Goal: Check status: Check status

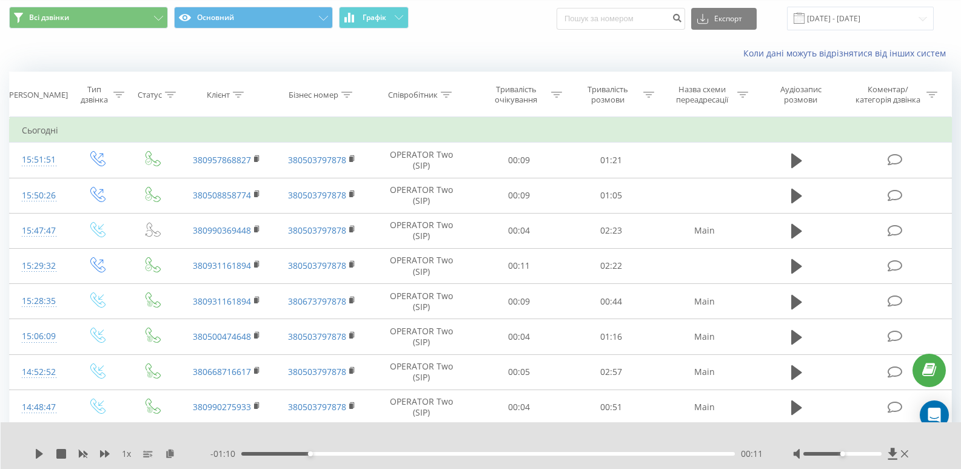
click at [383, 13] on span "Графік" at bounding box center [374, 17] width 24 height 8
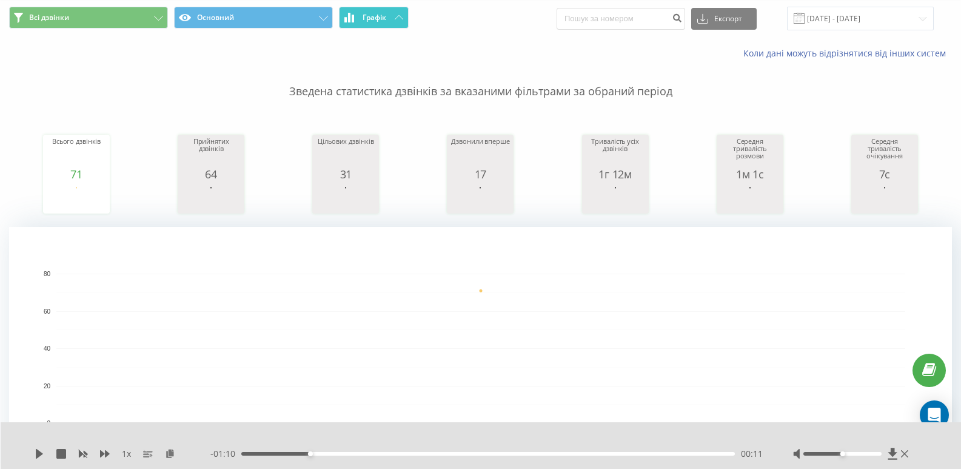
click at [391, 21] on button "Графік" at bounding box center [374, 18] width 70 height 22
click at [406, 18] on button "Графік" at bounding box center [374, 18] width 70 height 22
click at [352, 32] on div "Всі дзвінки Основний Графік Експорт .csv .xls .xlsx [DATE] - [DATE]" at bounding box center [481, 18] width 960 height 41
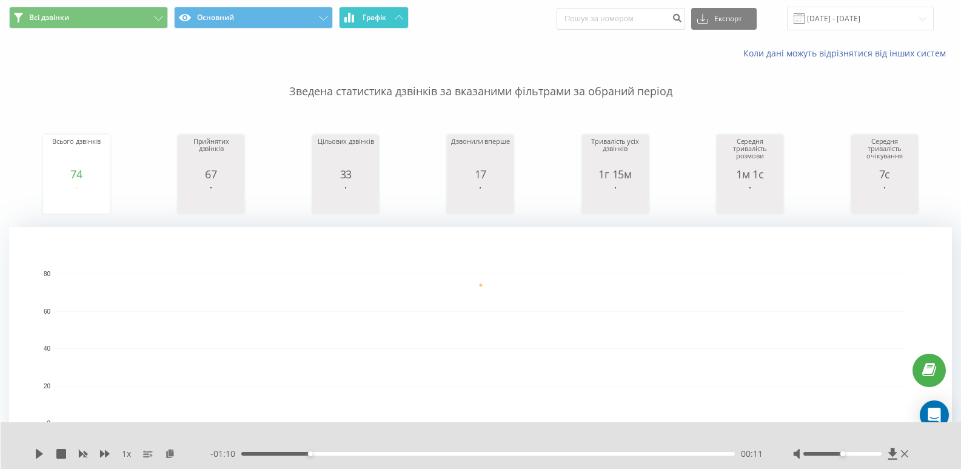
click at [372, 22] on span "Графік" at bounding box center [374, 17] width 24 height 8
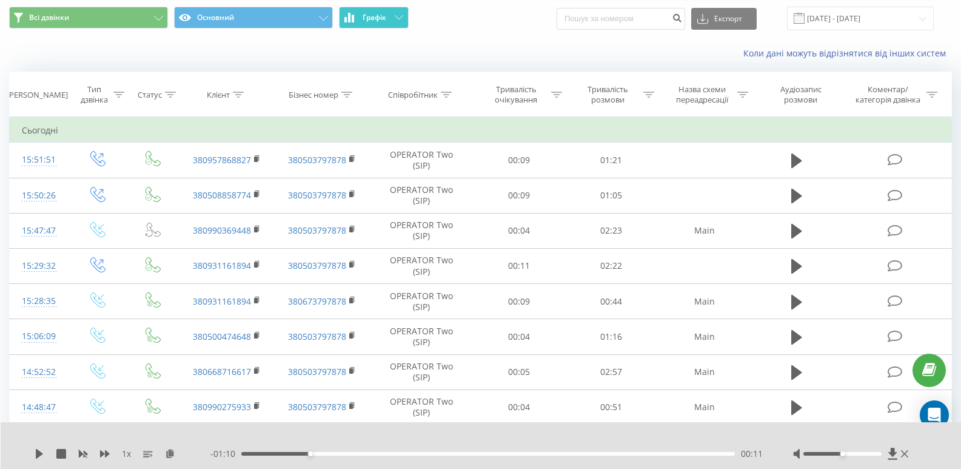
click at [372, 22] on span "Графік" at bounding box center [374, 17] width 24 height 8
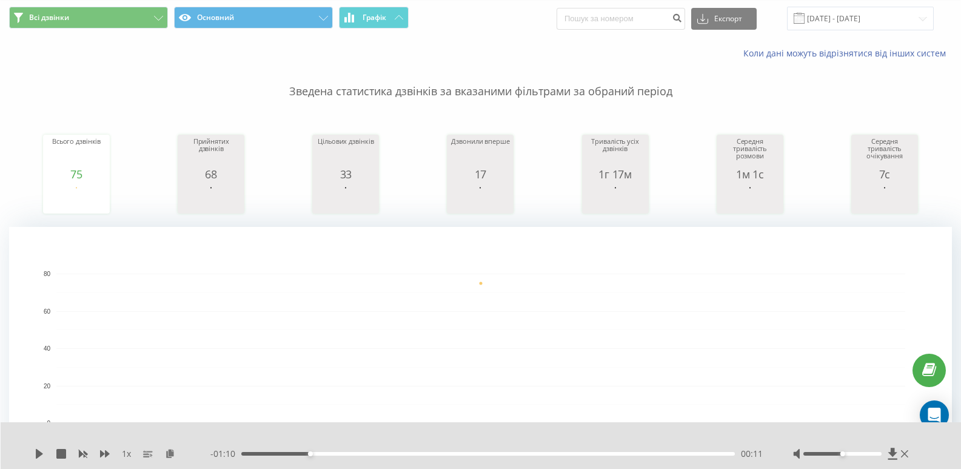
click at [370, 33] on div "Всі дзвінки Основний Графік Експорт .csv .xls .xlsx [DATE] - [DATE]" at bounding box center [481, 18] width 960 height 41
click at [384, 18] on span "Графік" at bounding box center [374, 17] width 24 height 8
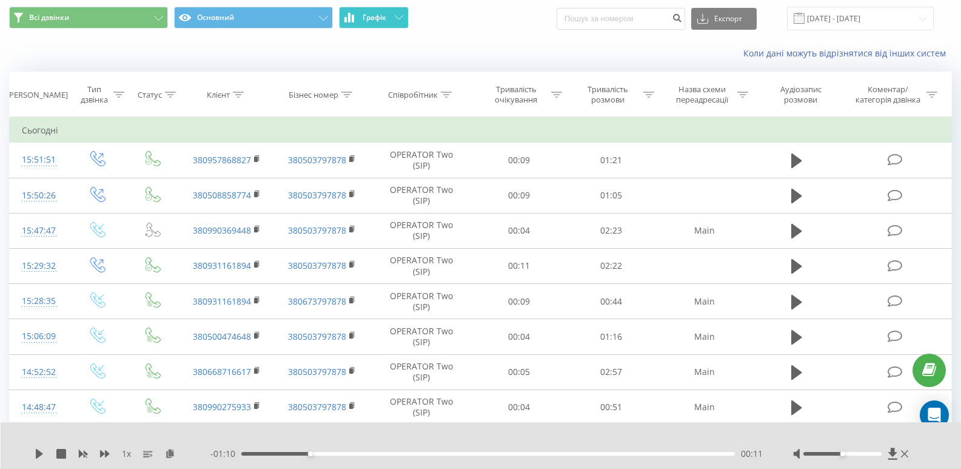
click at [384, 18] on span "Графік" at bounding box center [374, 17] width 24 height 8
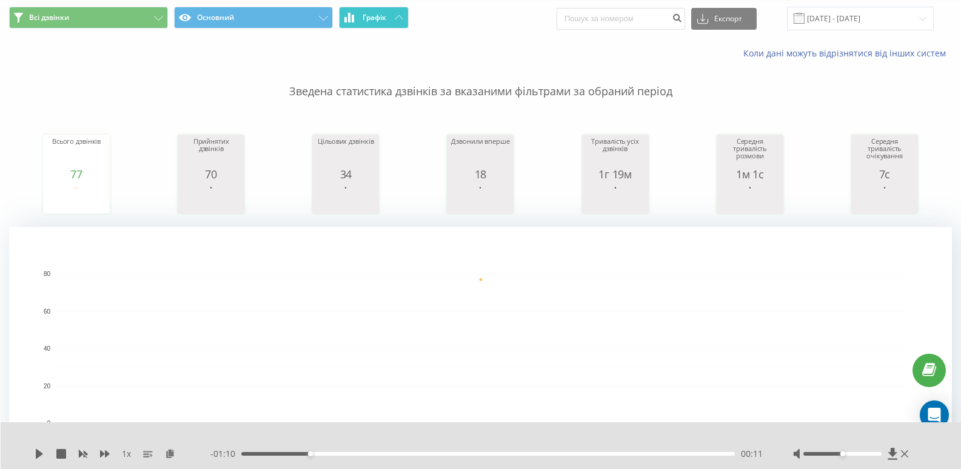
click at [389, 25] on button "Графік" at bounding box center [374, 18] width 70 height 22
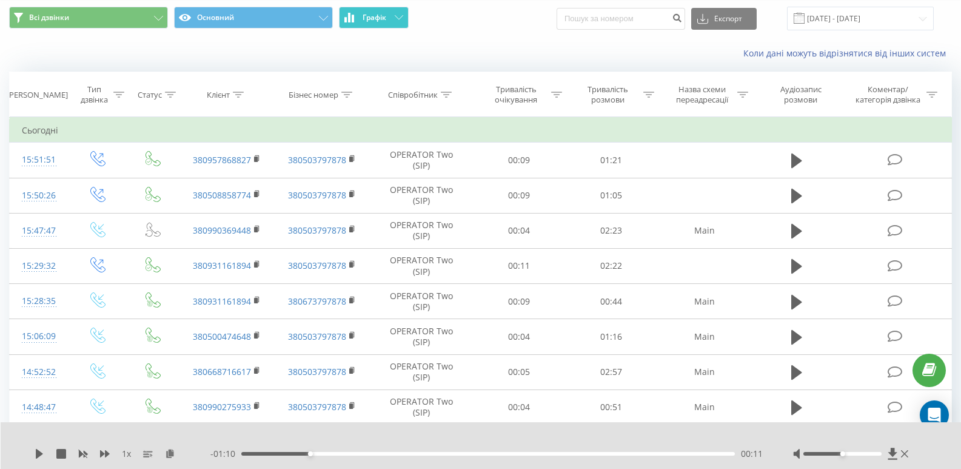
click at [389, 25] on button "Графік" at bounding box center [374, 18] width 70 height 22
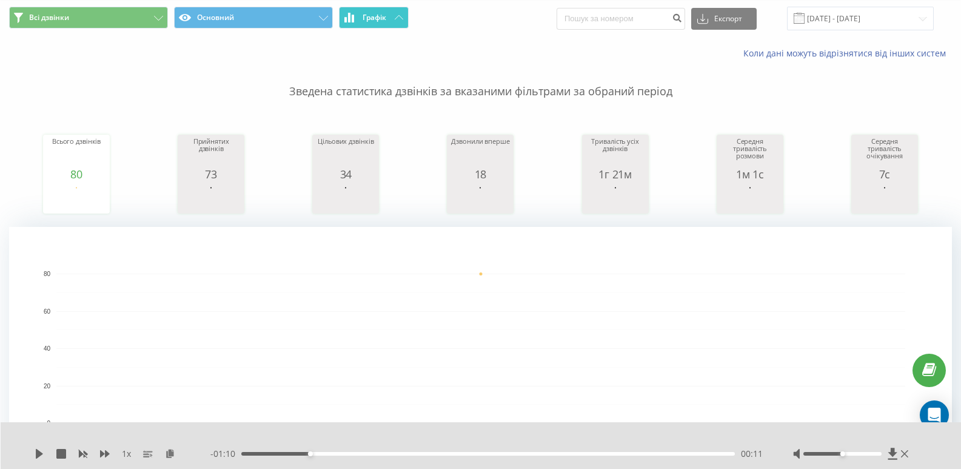
click at [392, 12] on button "Графік" at bounding box center [374, 18] width 70 height 22
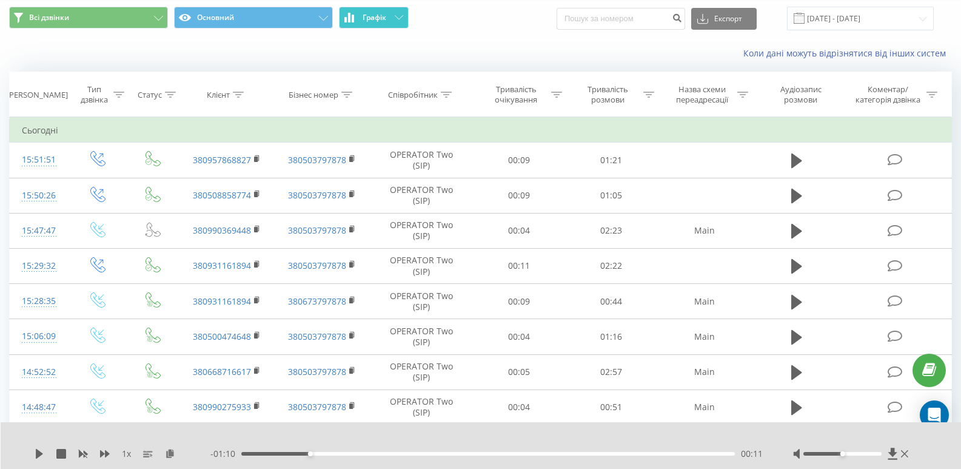
click at [392, 12] on button "Графік" at bounding box center [374, 18] width 70 height 22
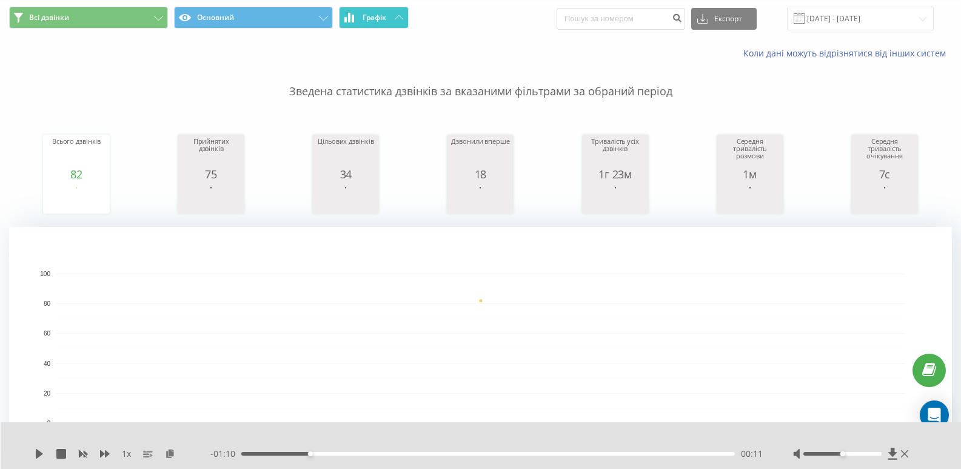
click at [385, 18] on span "Графік" at bounding box center [374, 17] width 24 height 8
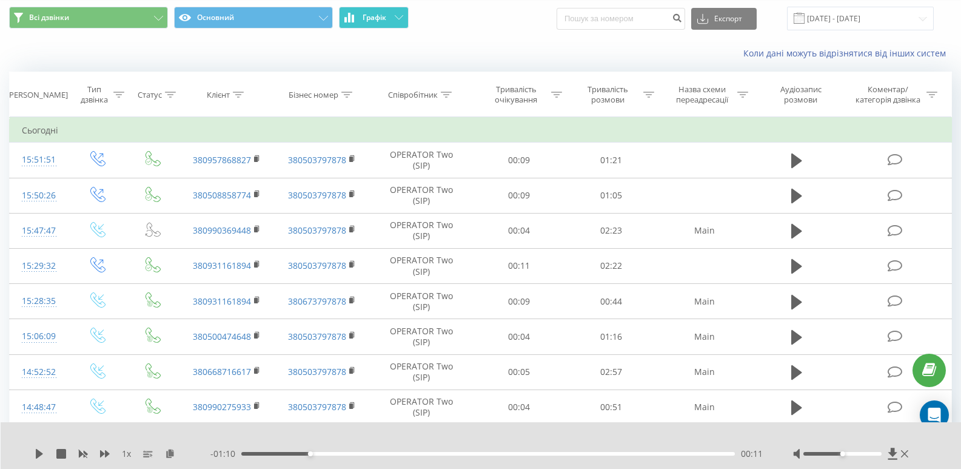
click at [385, 18] on span "Графік" at bounding box center [374, 17] width 24 height 8
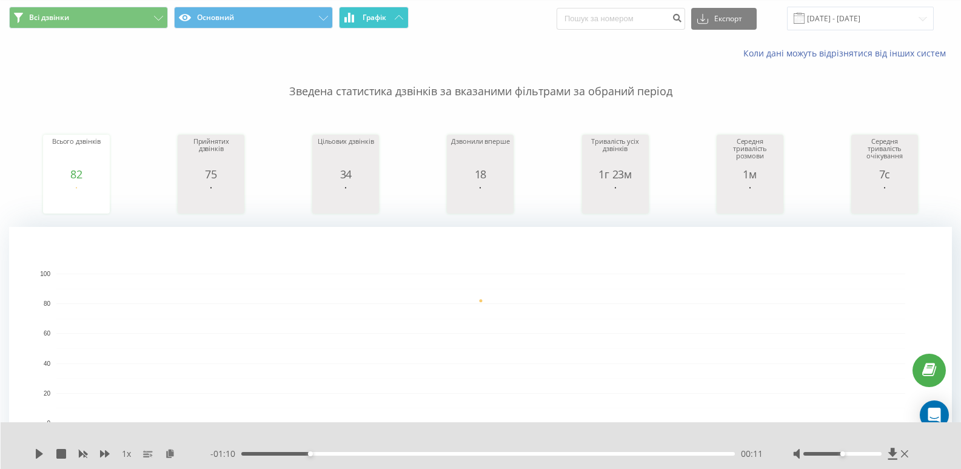
click at [382, 8] on button "Графік" at bounding box center [374, 18] width 70 height 22
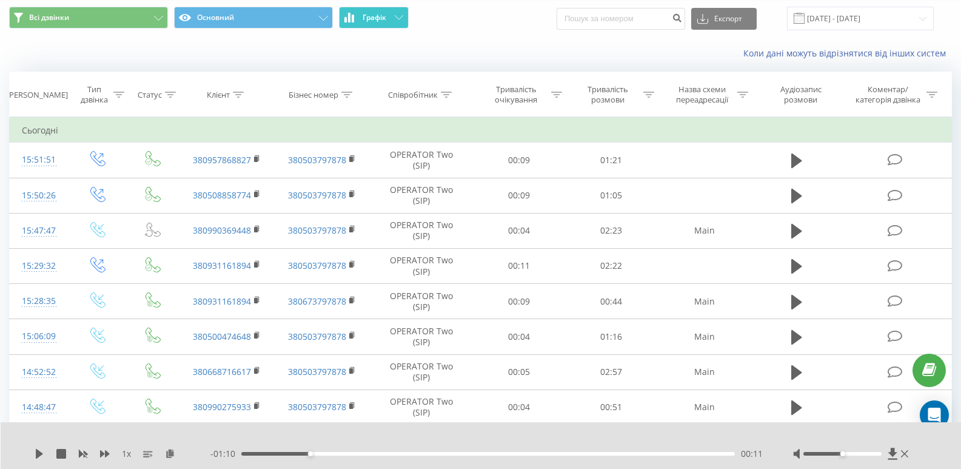
click at [382, 8] on button "Графік" at bounding box center [374, 18] width 70 height 22
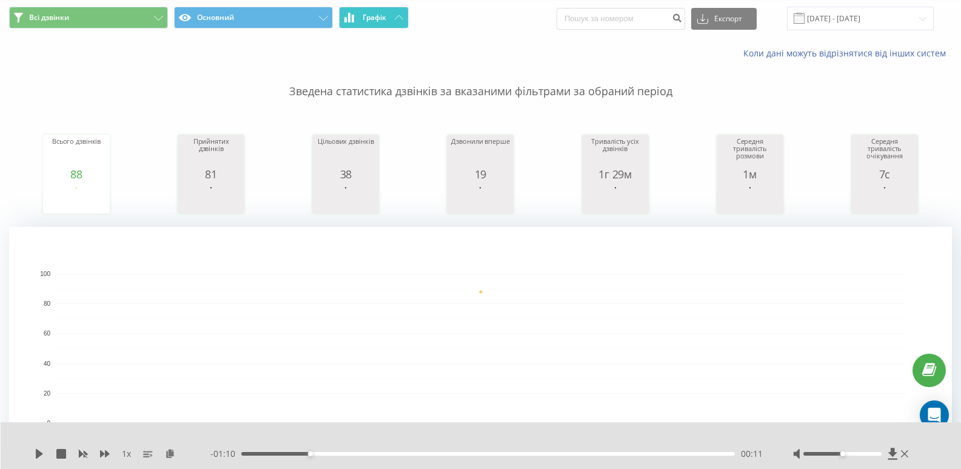
click at [386, 18] on span "Графік" at bounding box center [374, 17] width 24 height 8
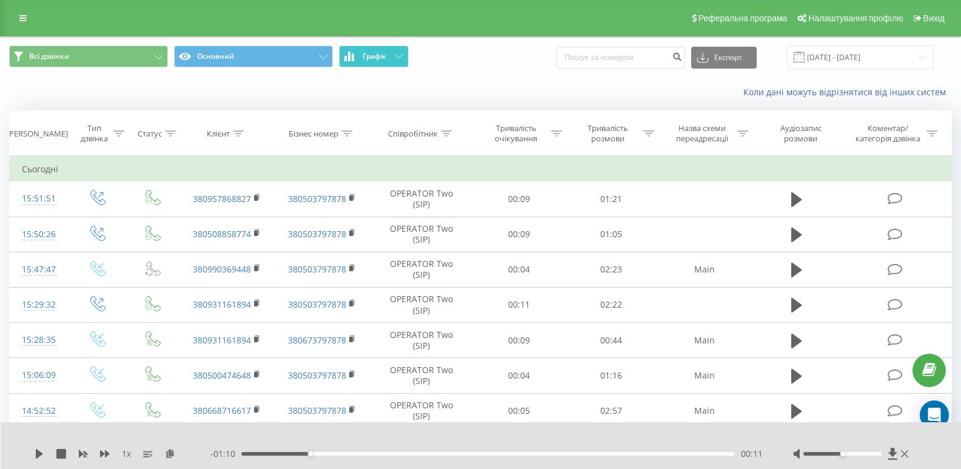
click at [392, 61] on button "Графік" at bounding box center [374, 56] width 70 height 22
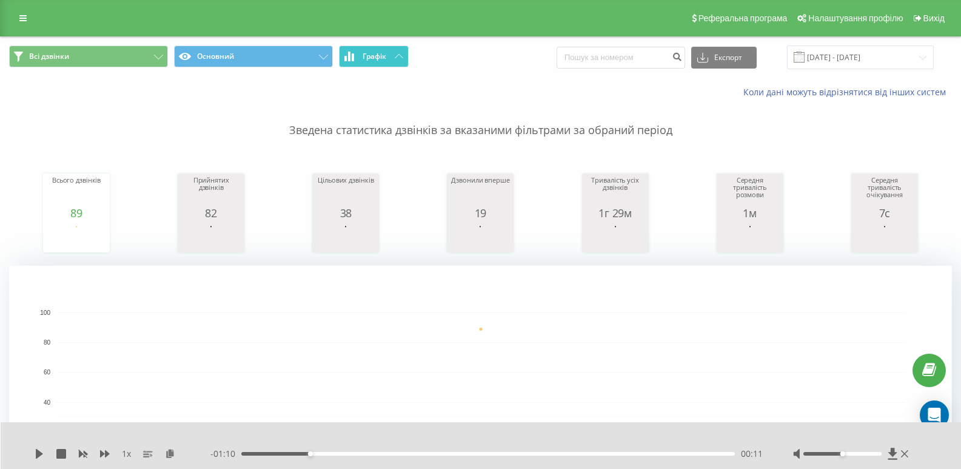
click at [382, 54] on span "Графік" at bounding box center [374, 56] width 24 height 8
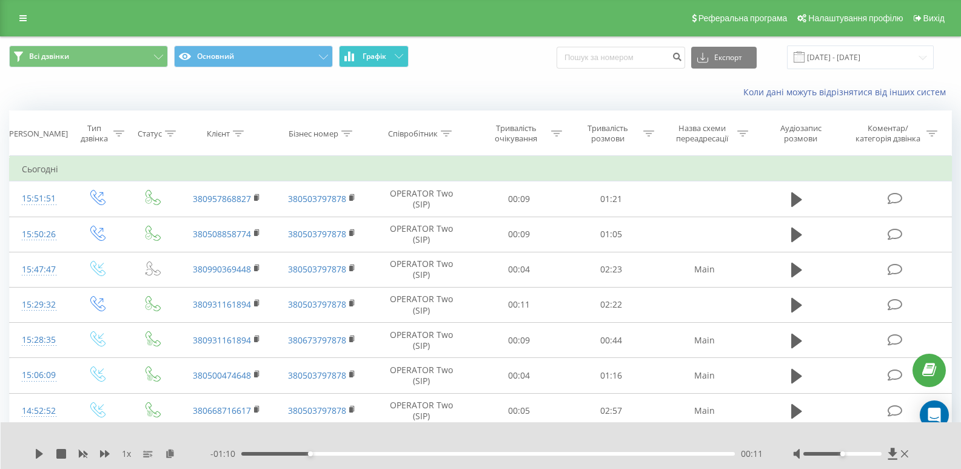
click at [382, 54] on span "Графік" at bounding box center [374, 56] width 24 height 8
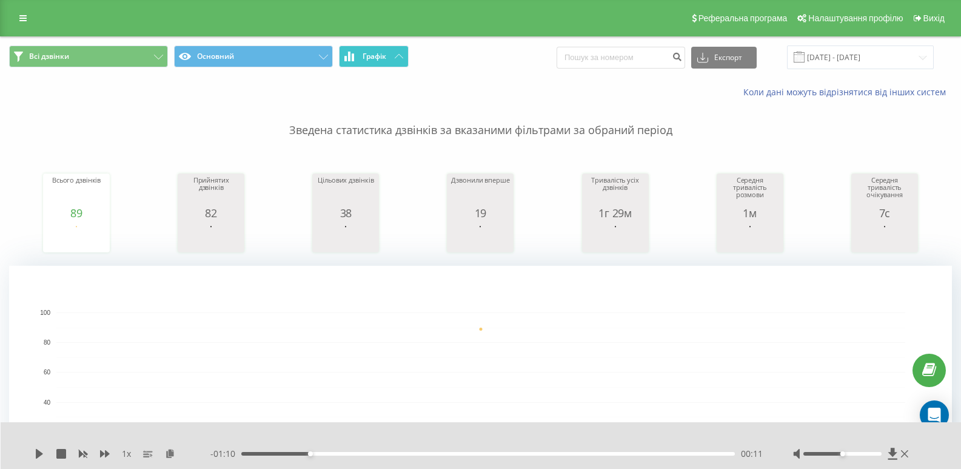
click at [404, 47] on button "Графік" at bounding box center [374, 56] width 70 height 22
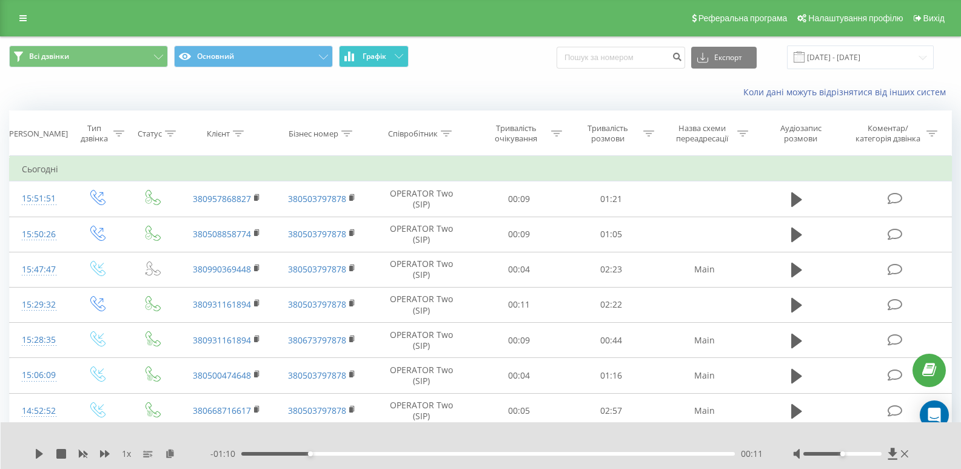
click at [404, 47] on button "Графік" at bounding box center [374, 56] width 70 height 22
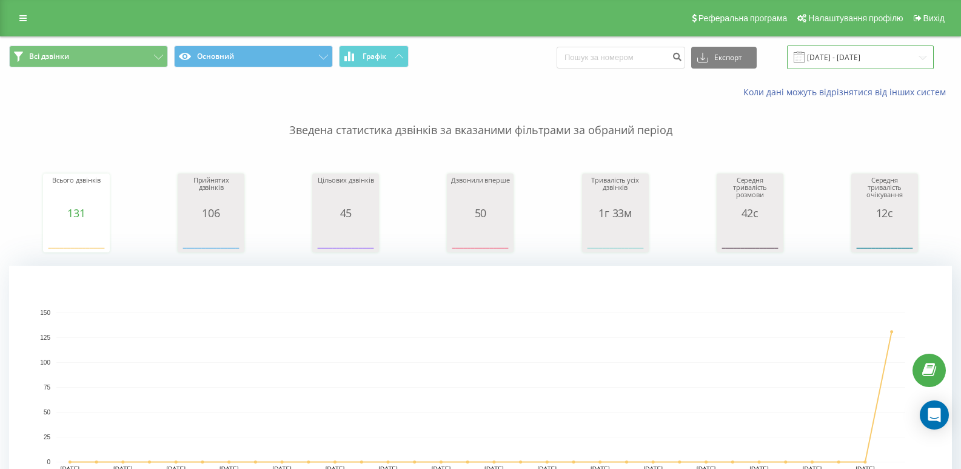
click at [880, 66] on input "[DATE] - [DATE]" at bounding box center [860, 57] width 147 height 24
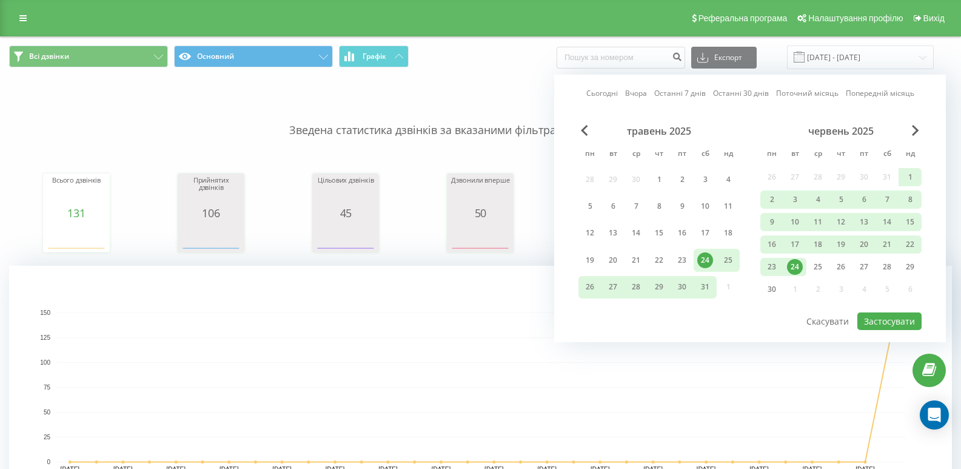
click at [907, 136] on div "червень 2025" at bounding box center [840, 131] width 161 height 12
click at [910, 127] on div "червень 2025" at bounding box center [840, 131] width 161 height 12
click at [921, 130] on div "Сьогодні Вчора Останні 7 днів Останні 30 днів Поточний місяць Попередній місяць…" at bounding box center [750, 208] width 392 height 267
drag, startPoint x: 921, startPoint y: 130, endPoint x: 908, endPoint y: 129, distance: 13.4
click at [921, 130] on div "Сьогодні Вчора Останні 7 днів Останні 30 днів Поточний місяць Попередній місяць…" at bounding box center [750, 208] width 392 height 267
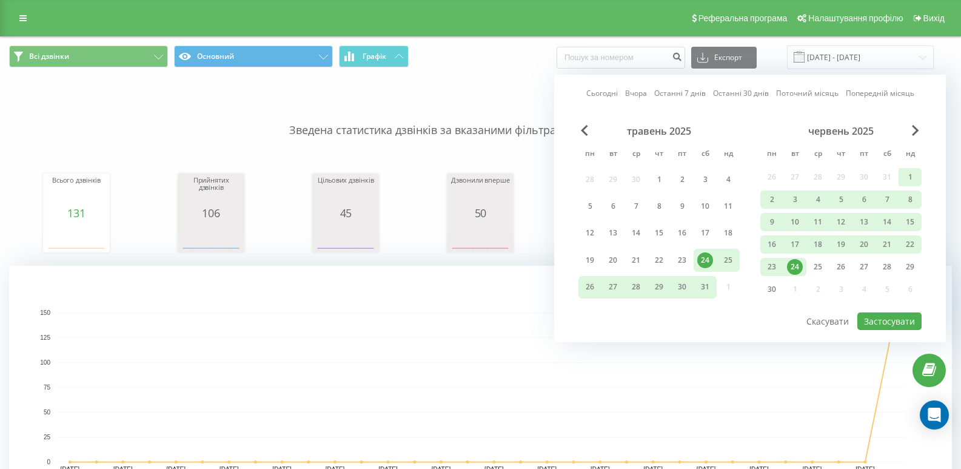
click at [908, 129] on div "червень 2025" at bounding box center [840, 131] width 161 height 12
click at [914, 130] on span "Next Month" at bounding box center [915, 130] width 7 height 11
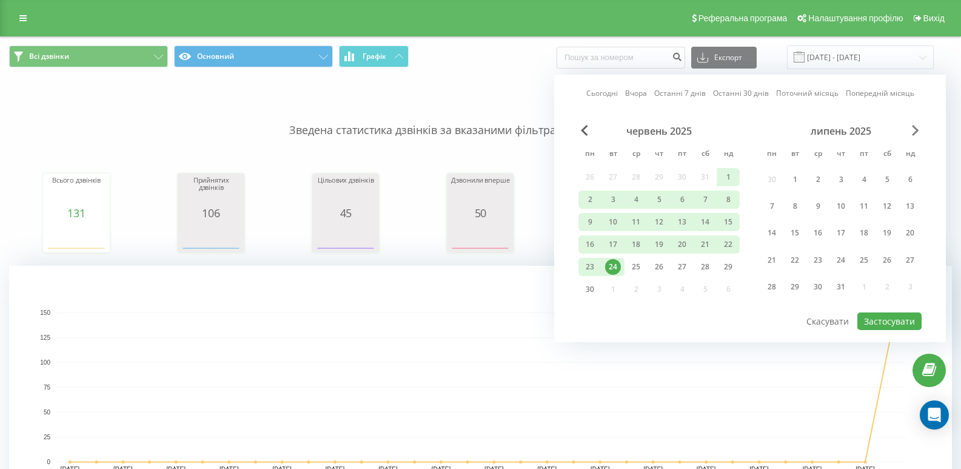
click at [914, 130] on span "Next Month" at bounding box center [915, 130] width 7 height 11
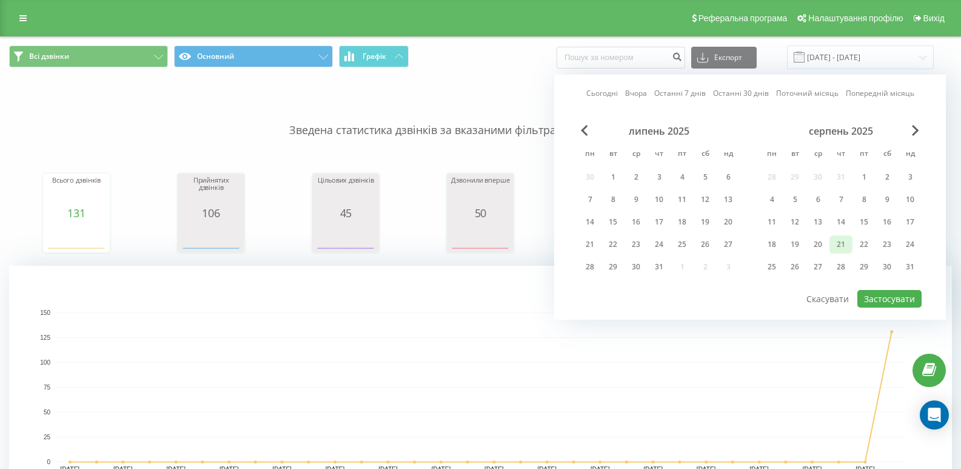
click at [835, 248] on div "21" at bounding box center [841, 244] width 16 height 16
click at [912, 298] on button "Застосувати" at bounding box center [889, 299] width 64 height 18
type input "[DATE] - [DATE]"
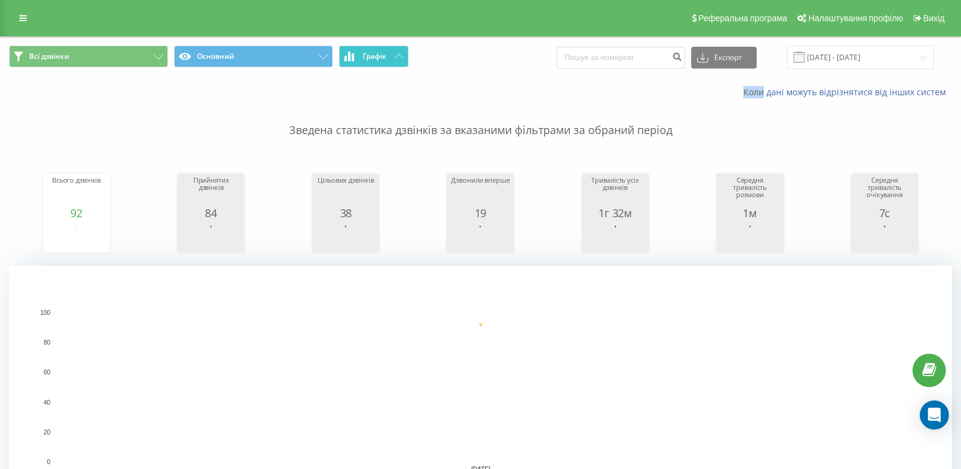
click at [373, 66] on button "Графік" at bounding box center [374, 56] width 70 height 22
click at [349, 61] on button "Графік" at bounding box center [374, 56] width 70 height 22
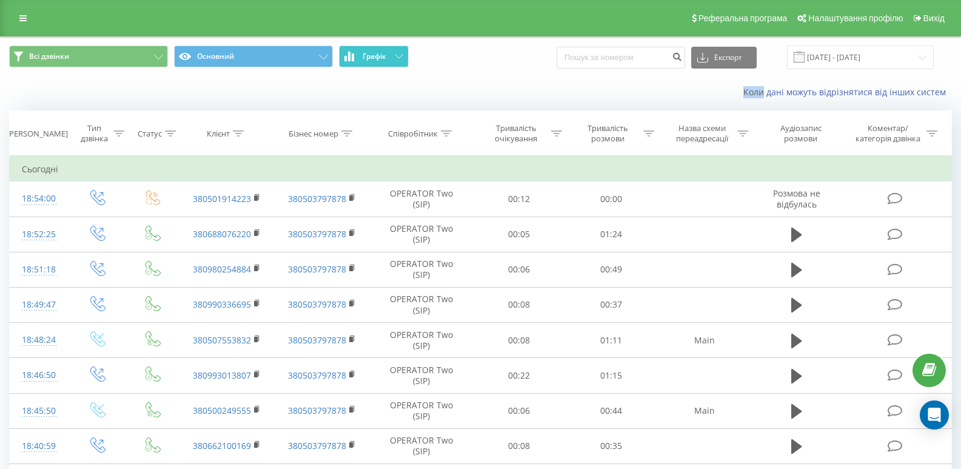
click at [352, 61] on icon at bounding box center [353, 57] width 2 height 8
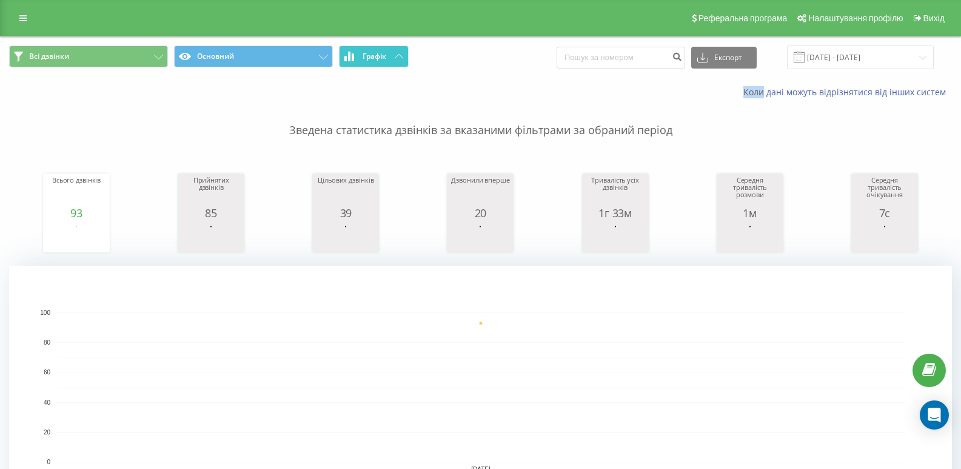
click at [378, 56] on span "Графік" at bounding box center [374, 56] width 24 height 8
click at [355, 49] on button "Графік" at bounding box center [374, 56] width 70 height 22
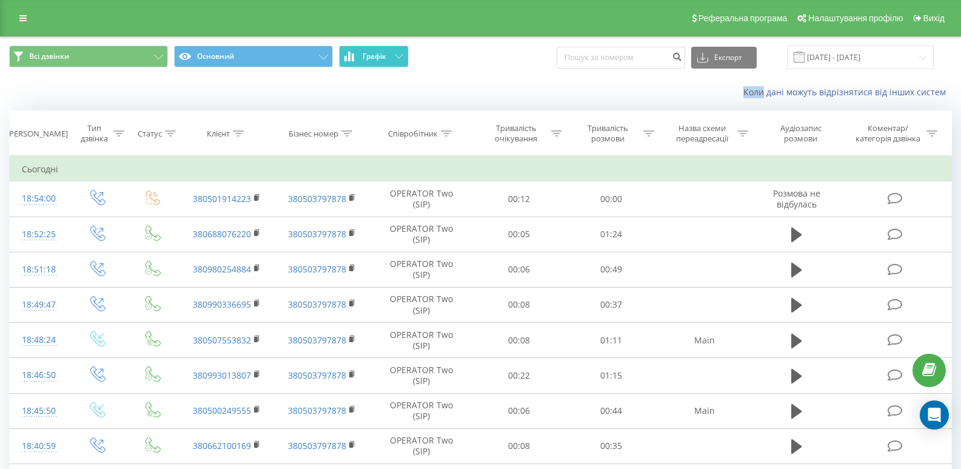
click at [355, 49] on button "Графік" at bounding box center [374, 56] width 70 height 22
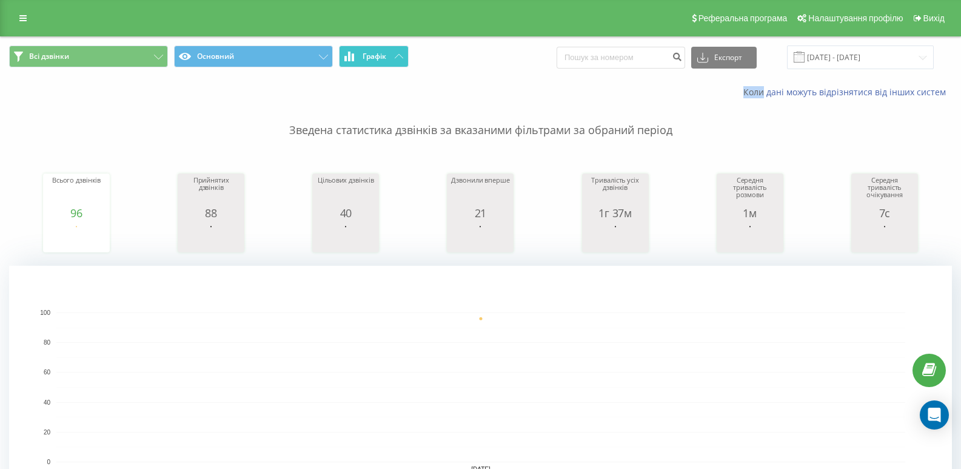
click at [351, 57] on icon at bounding box center [349, 57] width 10 height 10
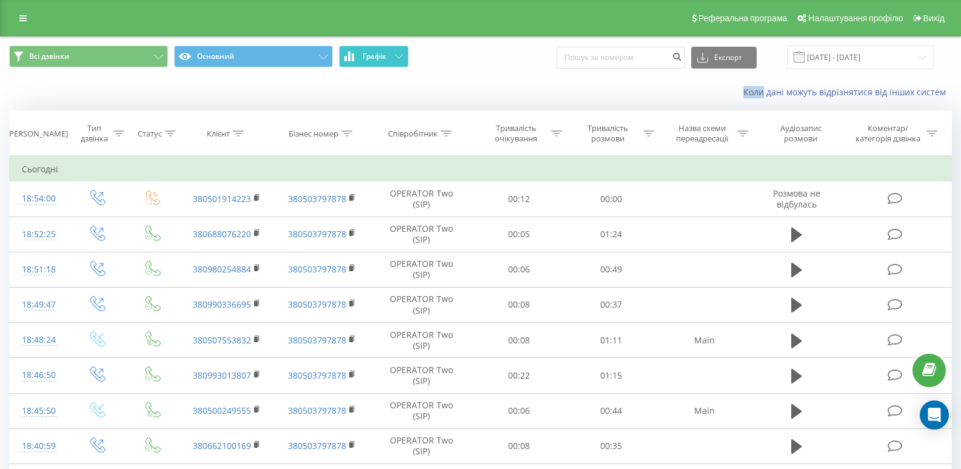
click at [351, 57] on icon at bounding box center [349, 57] width 10 height 10
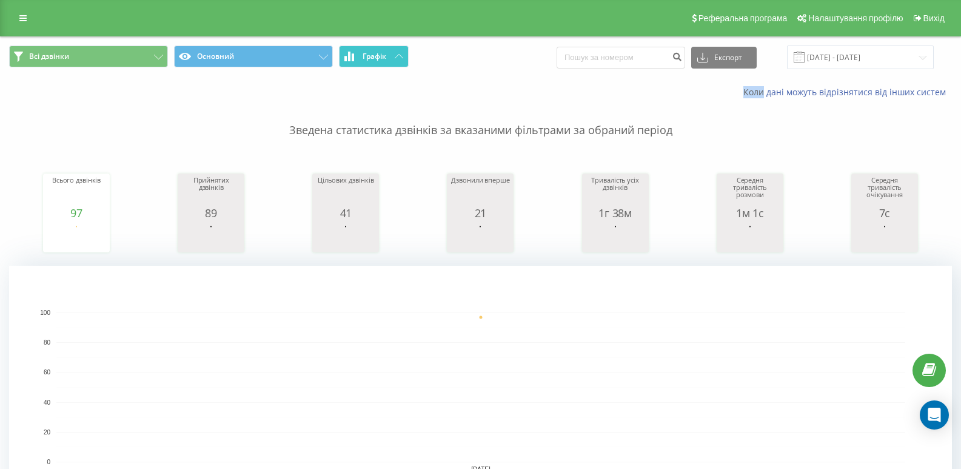
click at [355, 55] on button "Графік" at bounding box center [374, 56] width 70 height 22
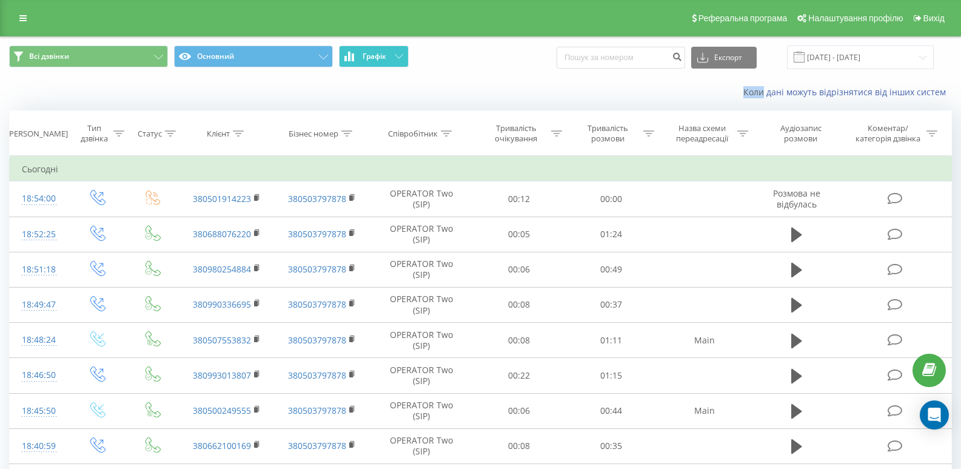
click at [356, 55] on button "Графік" at bounding box center [374, 56] width 70 height 22
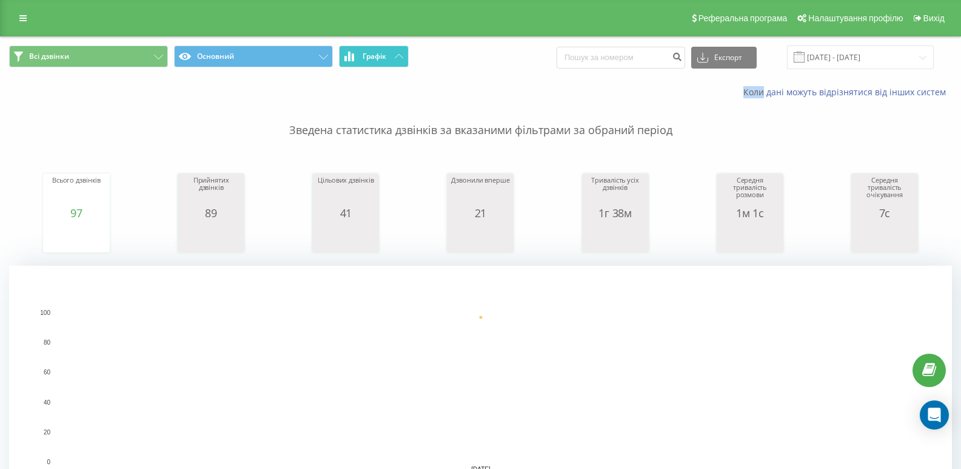
click at [382, 65] on button "Графік" at bounding box center [374, 56] width 70 height 22
click at [369, 43] on div "Всі дзвінки Основний Графік Експорт .csv .xls .xlsx [DATE] - [DATE]" at bounding box center [481, 57] width 960 height 41
click at [370, 52] on span "Графік" at bounding box center [374, 56] width 24 height 8
